Goal: Obtain resource: Obtain resource

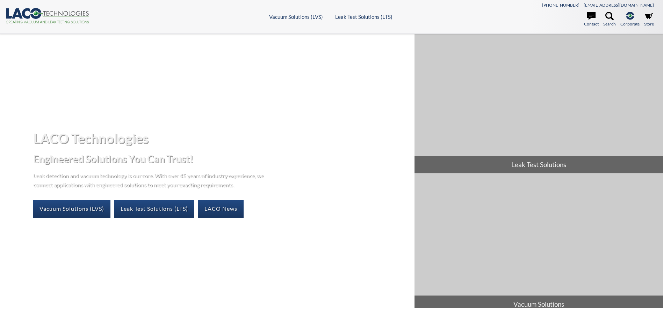
select select
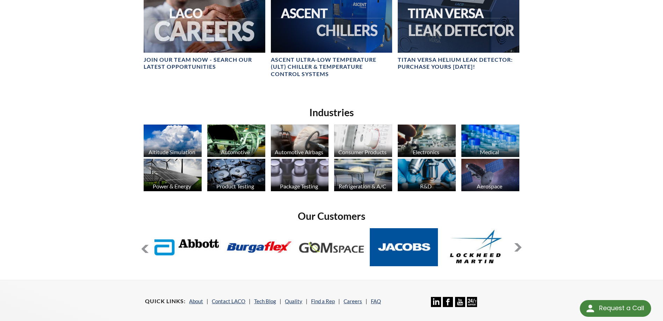
scroll to position [426, 0]
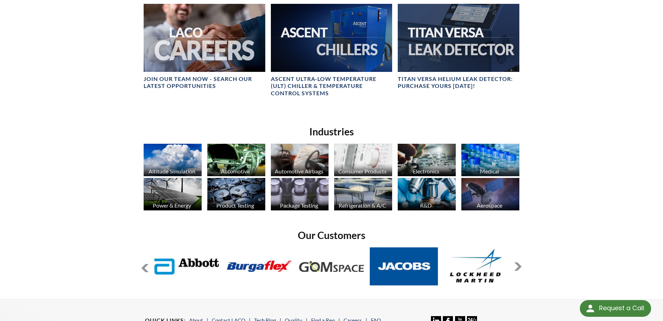
click at [519, 266] on button at bounding box center [517, 267] width 8 height 8
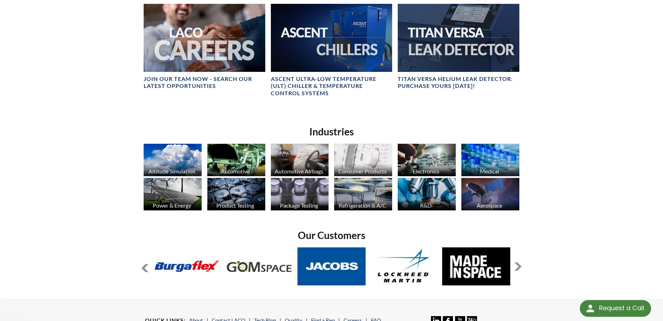
click at [519, 266] on button at bounding box center [517, 267] width 8 height 8
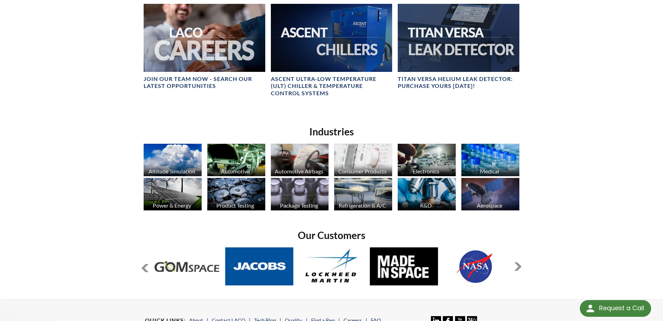
click at [519, 266] on button at bounding box center [517, 267] width 8 height 8
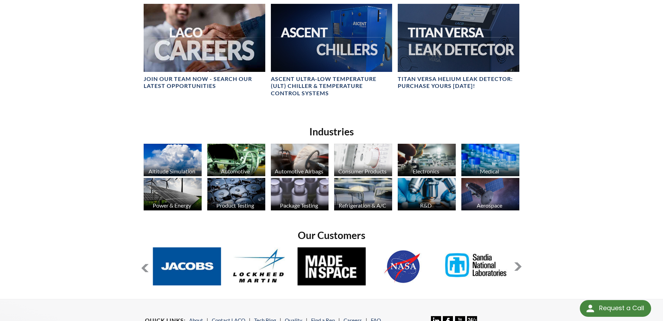
click at [519, 266] on button at bounding box center [517, 267] width 8 height 8
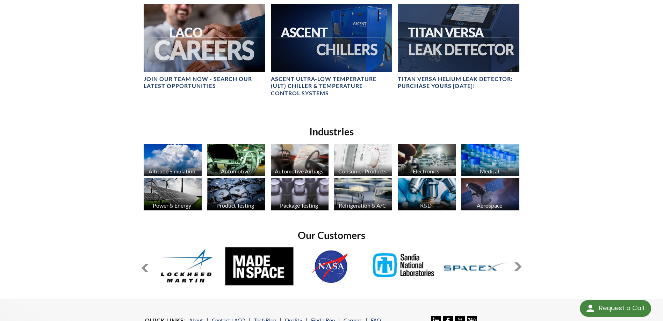
click at [519, 266] on button at bounding box center [517, 267] width 8 height 8
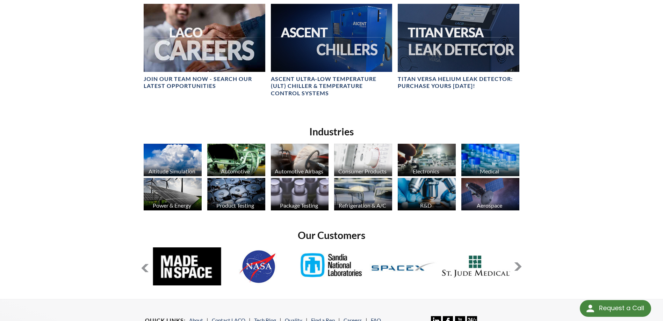
click at [519, 266] on button at bounding box center [517, 267] width 8 height 8
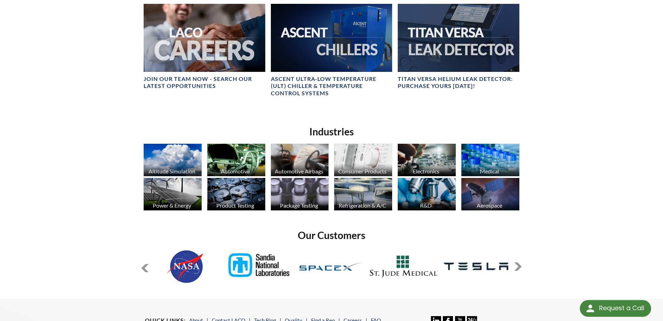
click at [519, 266] on button at bounding box center [517, 267] width 8 height 8
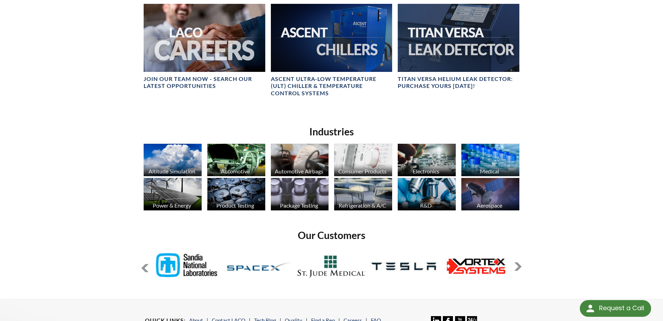
click at [519, 266] on button at bounding box center [517, 267] width 8 height 8
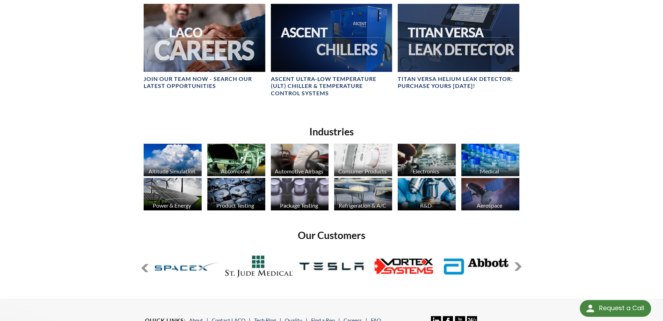
click at [519, 266] on button at bounding box center [517, 267] width 8 height 8
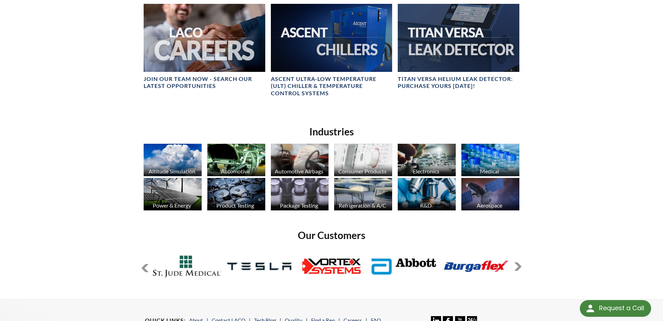
click at [519, 266] on button at bounding box center [517, 267] width 8 height 8
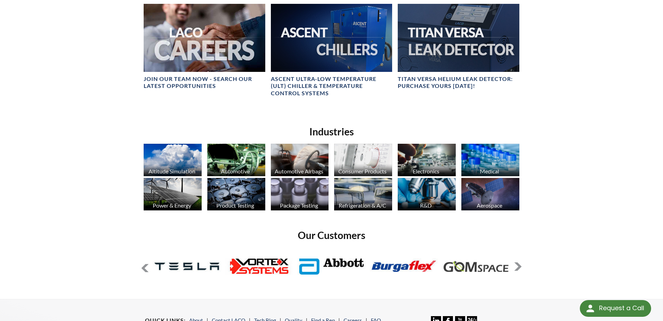
click at [519, 266] on button at bounding box center [517, 267] width 8 height 8
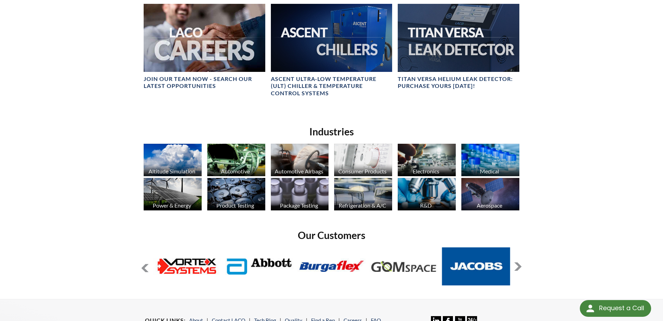
click at [519, 266] on button at bounding box center [517, 267] width 8 height 8
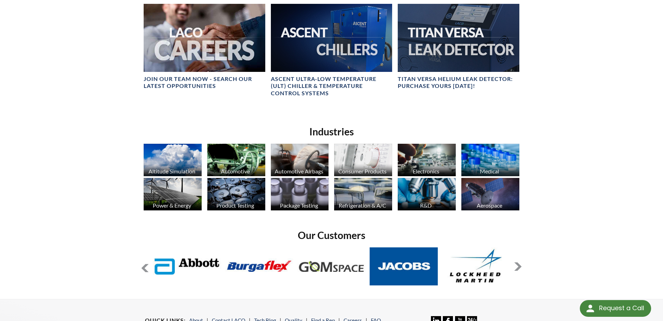
click at [519, 266] on button at bounding box center [517, 267] width 8 height 8
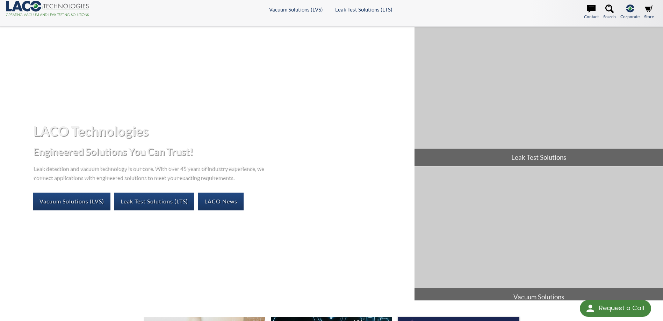
scroll to position [0, 0]
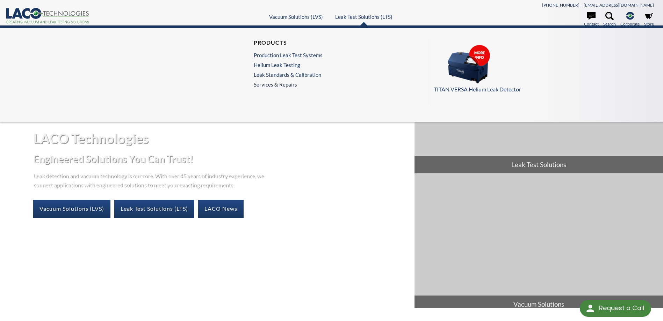
click at [270, 83] on link "Services & Repairs" at bounding box center [290, 84] width 72 height 6
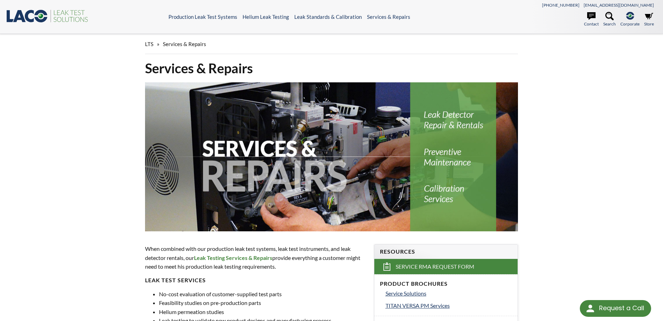
select select
click at [611, 17] on icon at bounding box center [609, 16] width 8 height 8
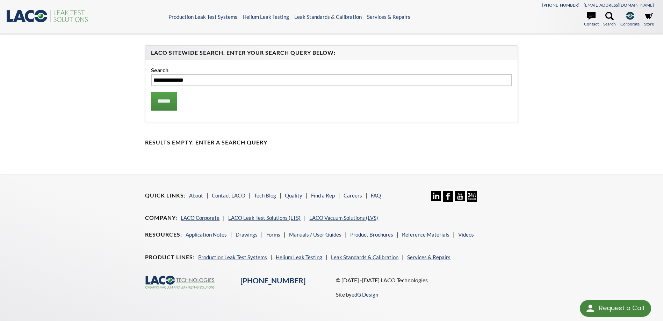
type input "**********"
click at [151, 92] on input "******" at bounding box center [164, 101] width 26 height 19
click at [44, 14] on icon at bounding box center [41, 16] width 13 height 13
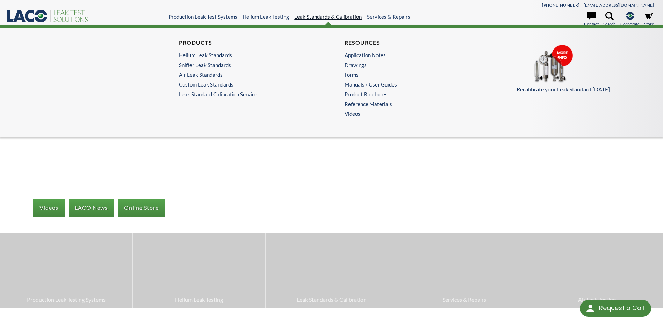
click at [320, 16] on link "Leak Standards & Calibration" at bounding box center [327, 17] width 67 height 6
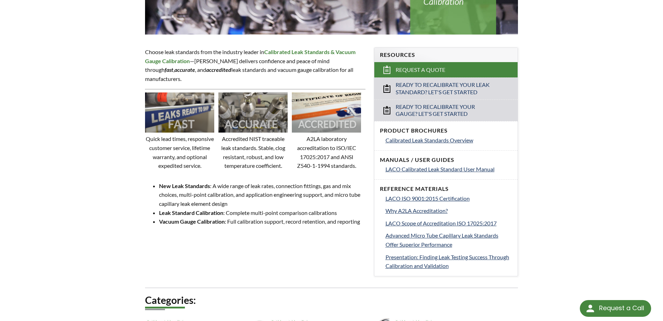
scroll to position [210, 0]
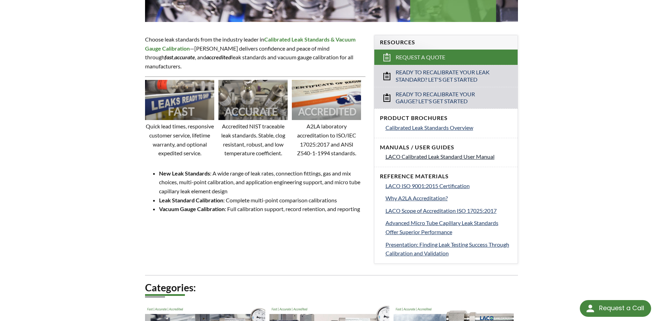
click at [424, 157] on span "LACO Calibrated Leak Standard User Manual" at bounding box center [439, 156] width 109 height 7
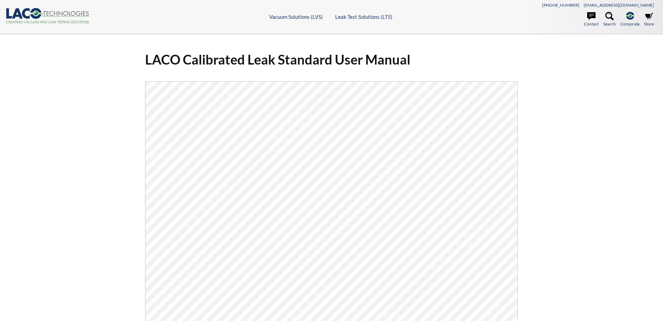
select select
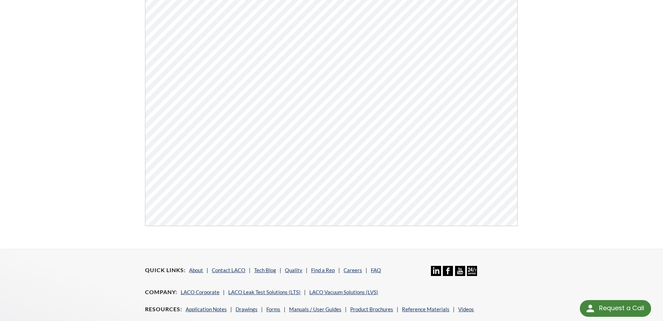
scroll to position [105, 0]
